Goal: Navigation & Orientation: Find specific page/section

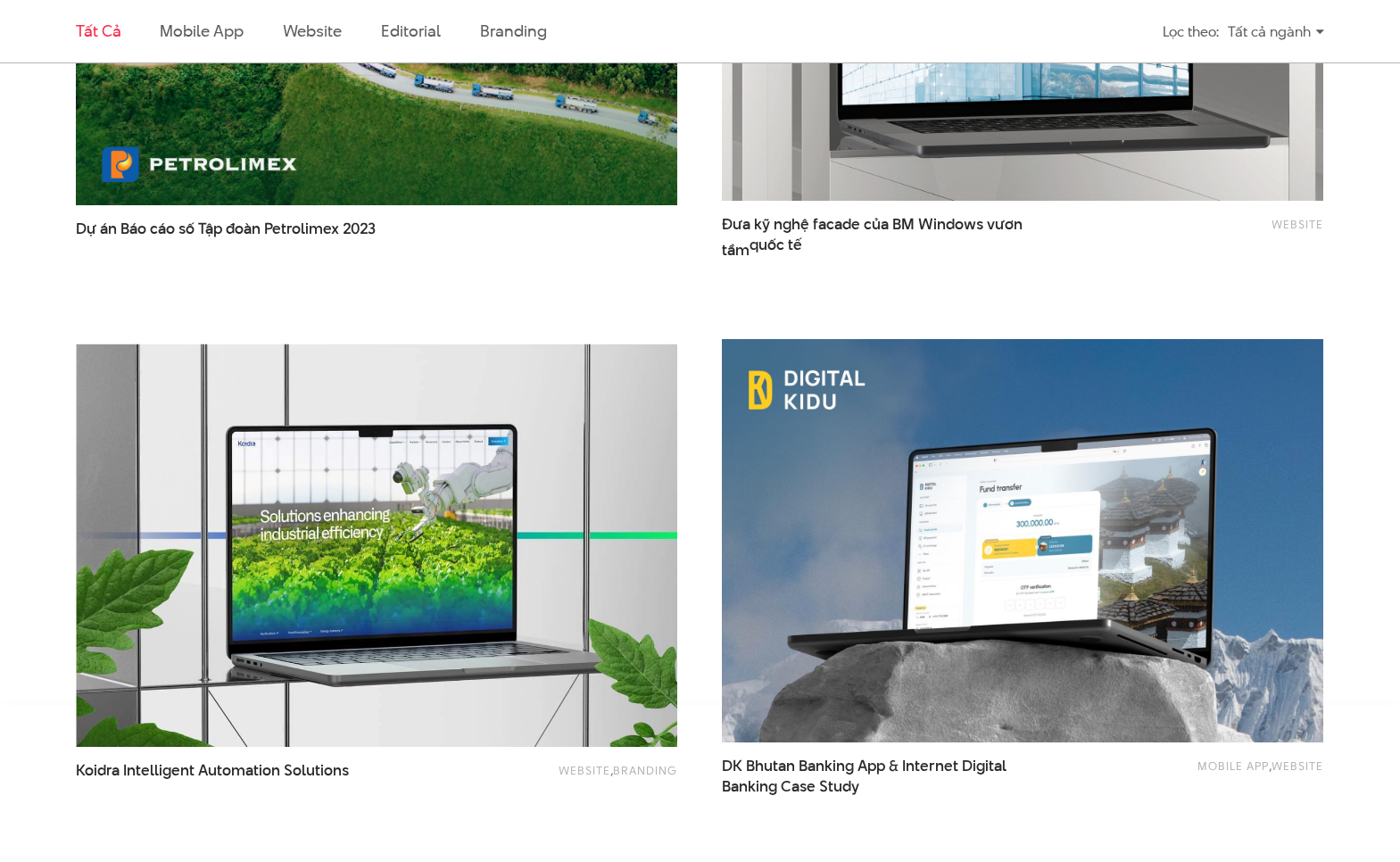
scroll to position [3329, 0]
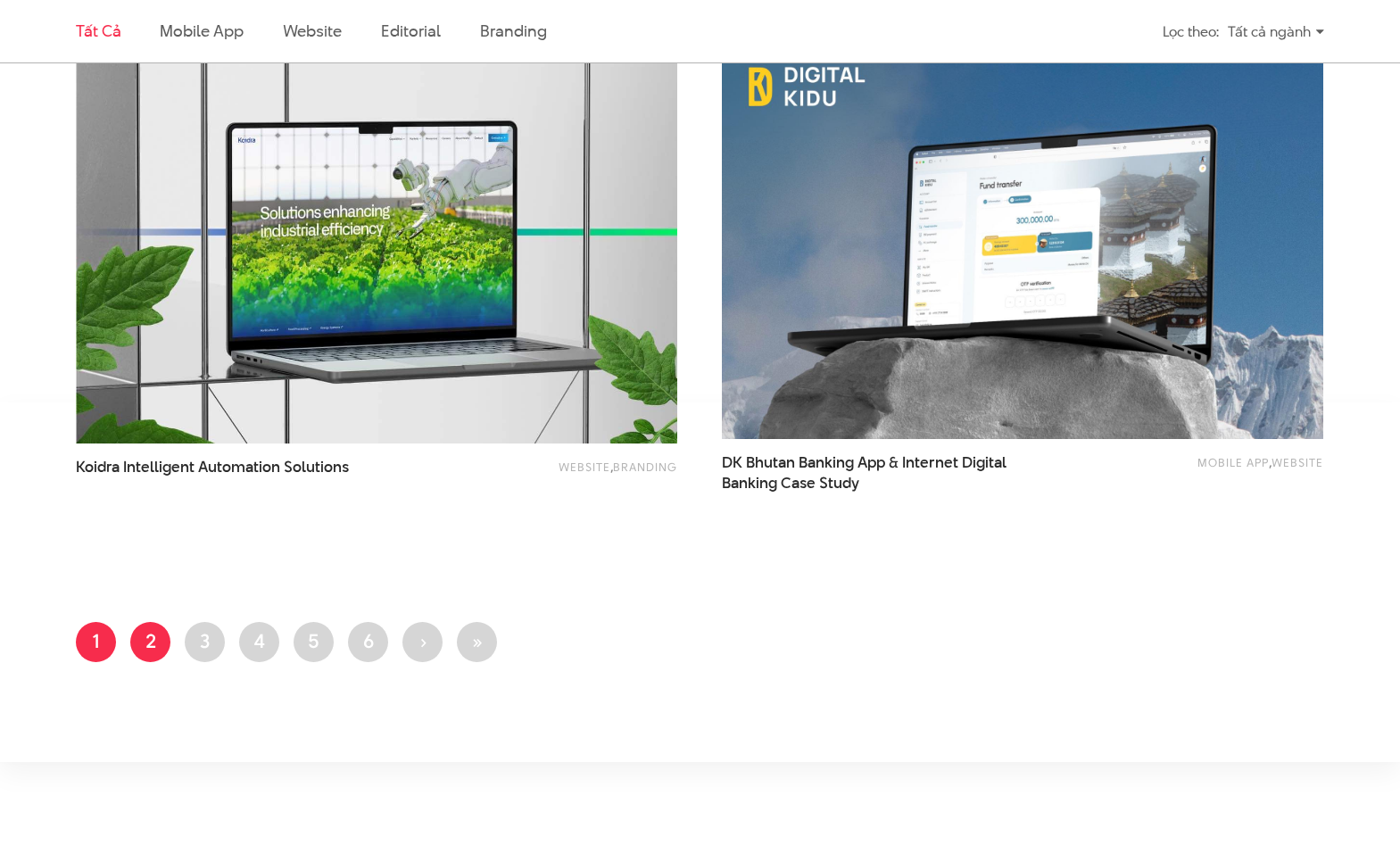
click at [150, 645] on link "Trang 2" at bounding box center [150, 642] width 40 height 40
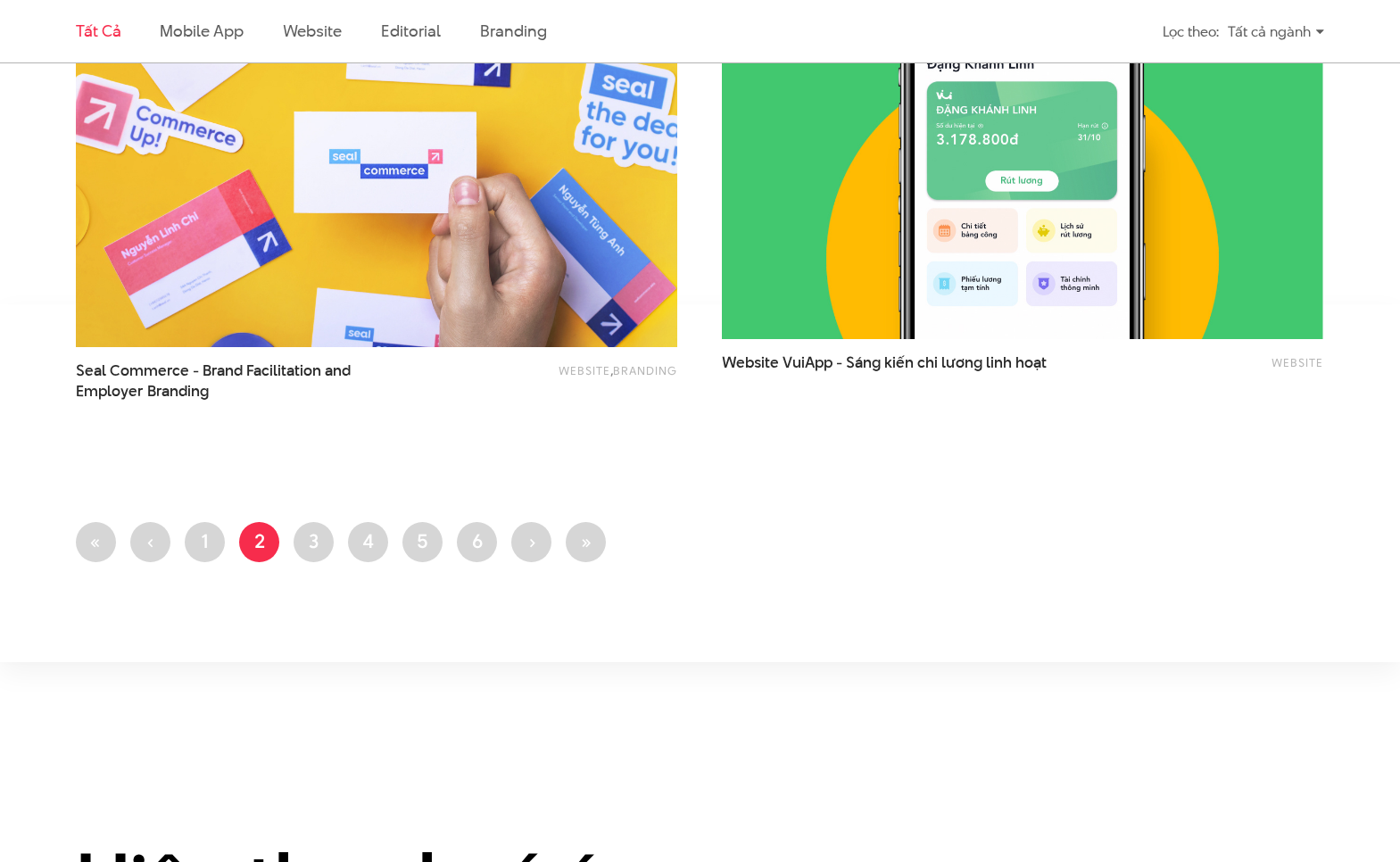
scroll to position [3449, 0]
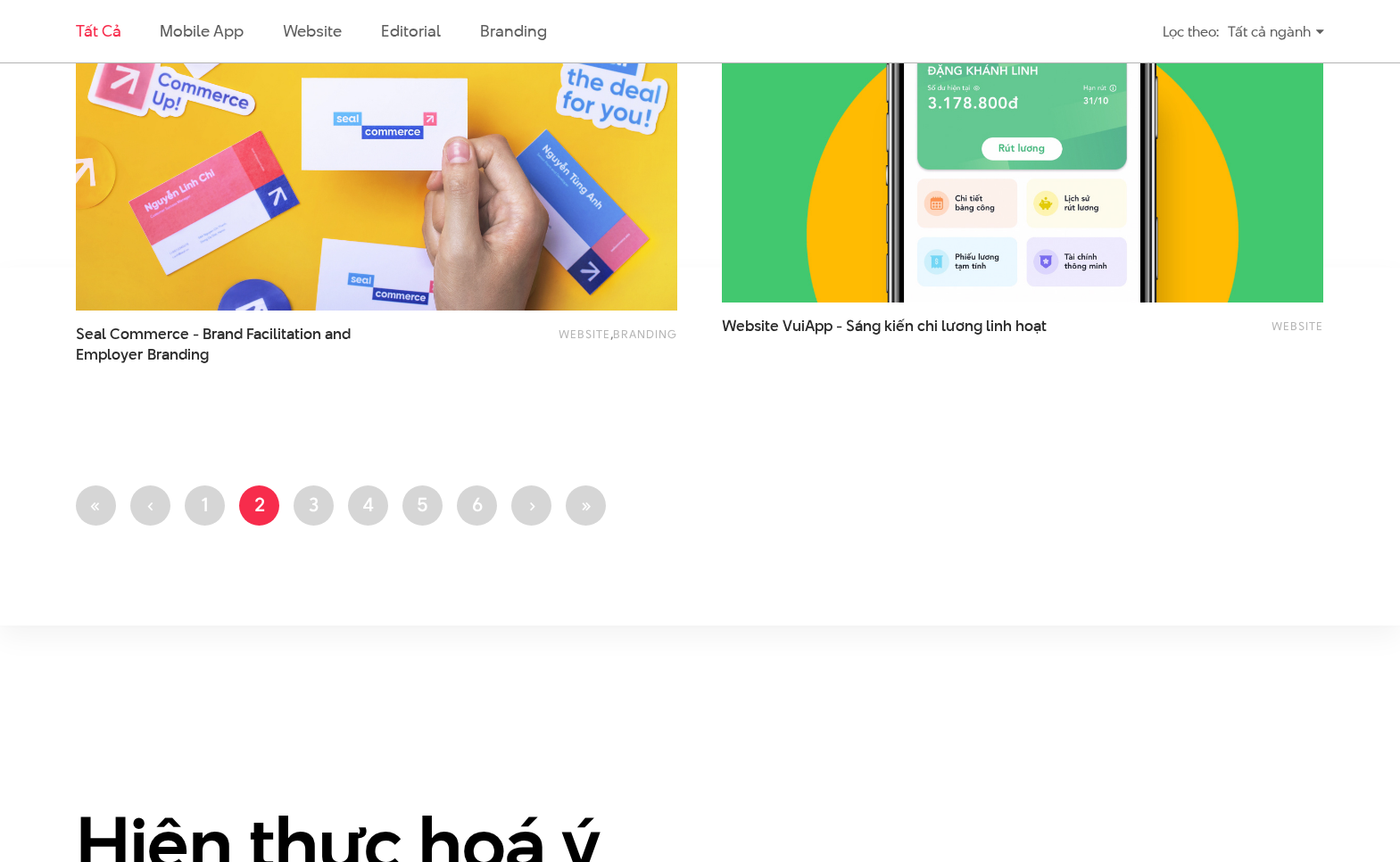
click at [1007, 231] on img at bounding box center [1022, 100] width 661 height 443
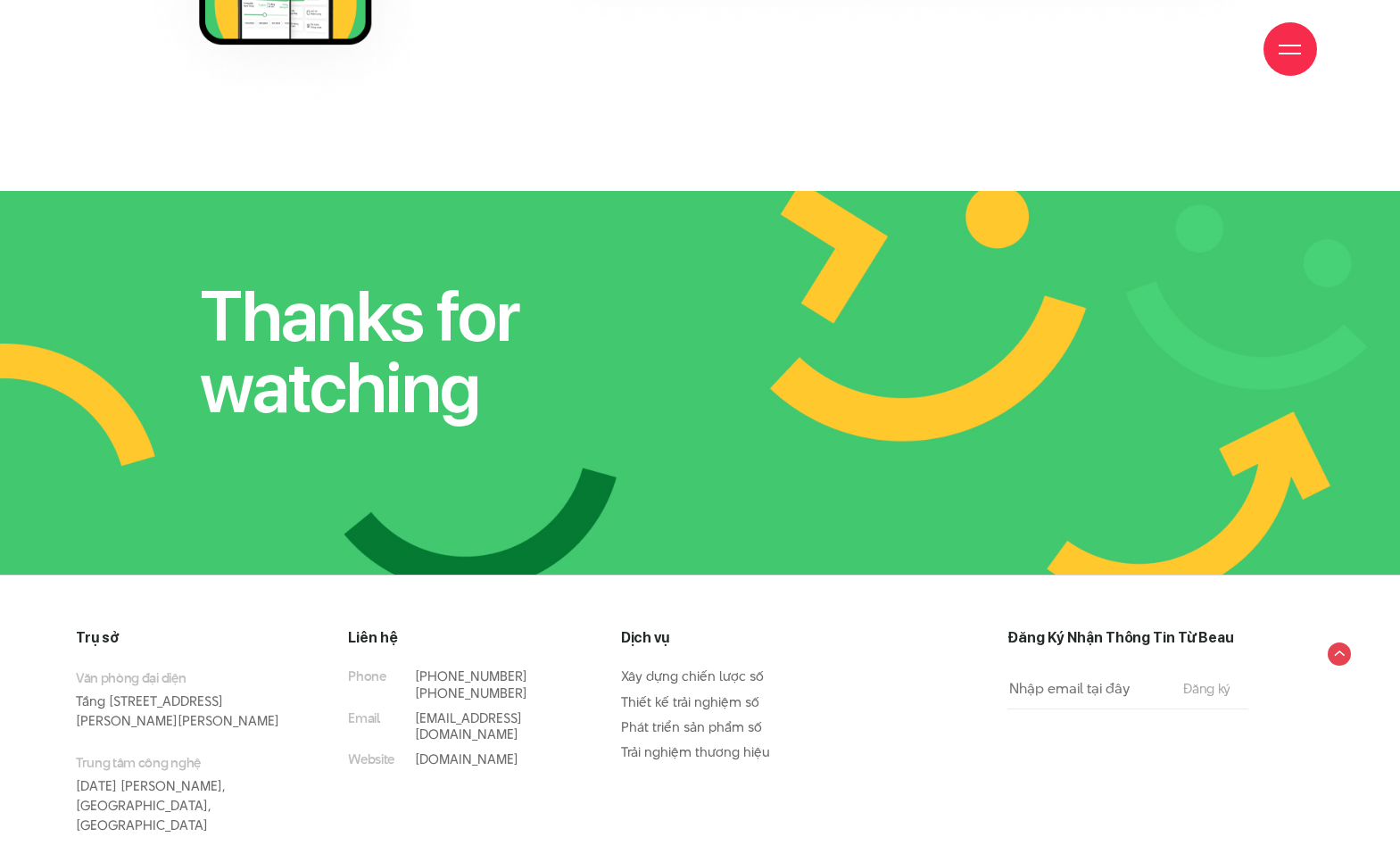
scroll to position [10866, 0]
